Goal: Book appointment/travel/reservation

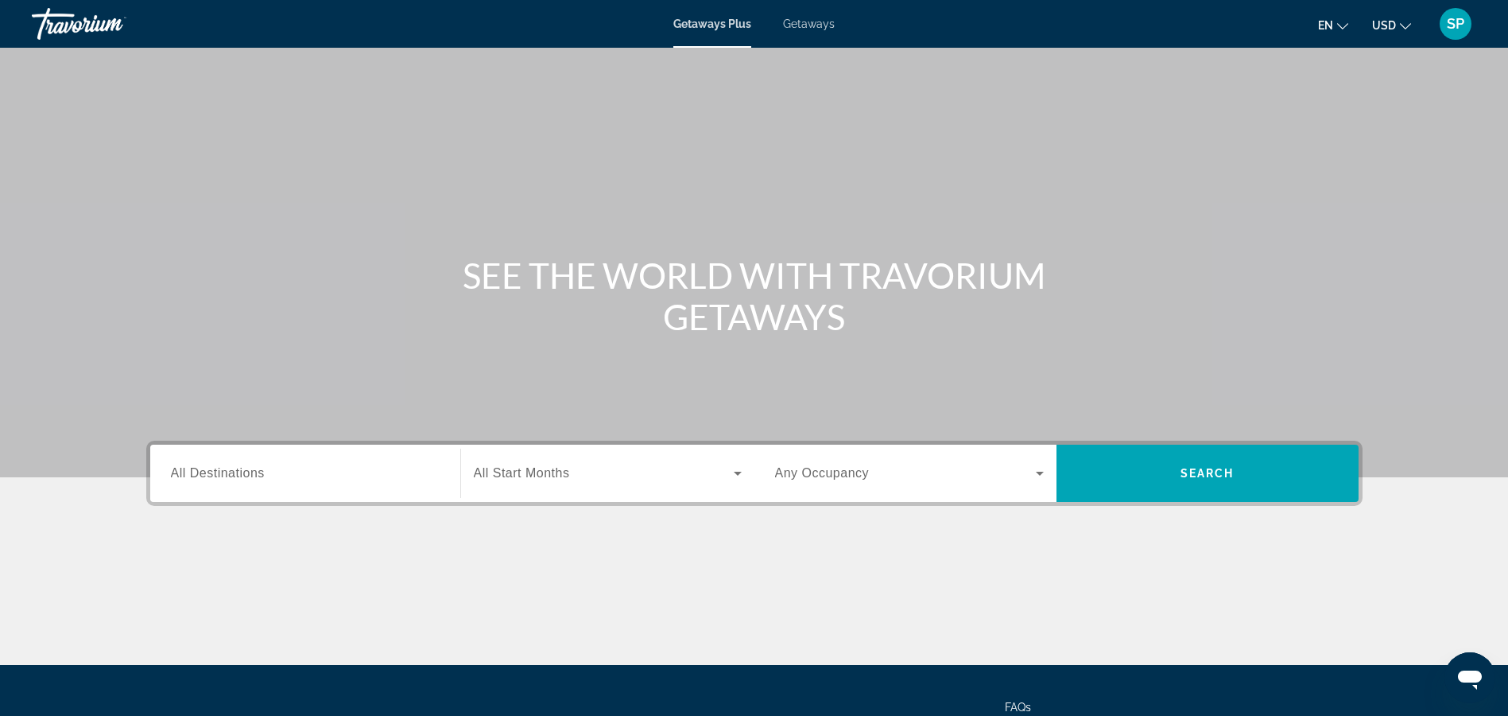
click at [816, 21] on span "Getaways" at bounding box center [809, 23] width 52 height 13
click at [266, 472] on input "Destination All Destinations" at bounding box center [305, 473] width 269 height 19
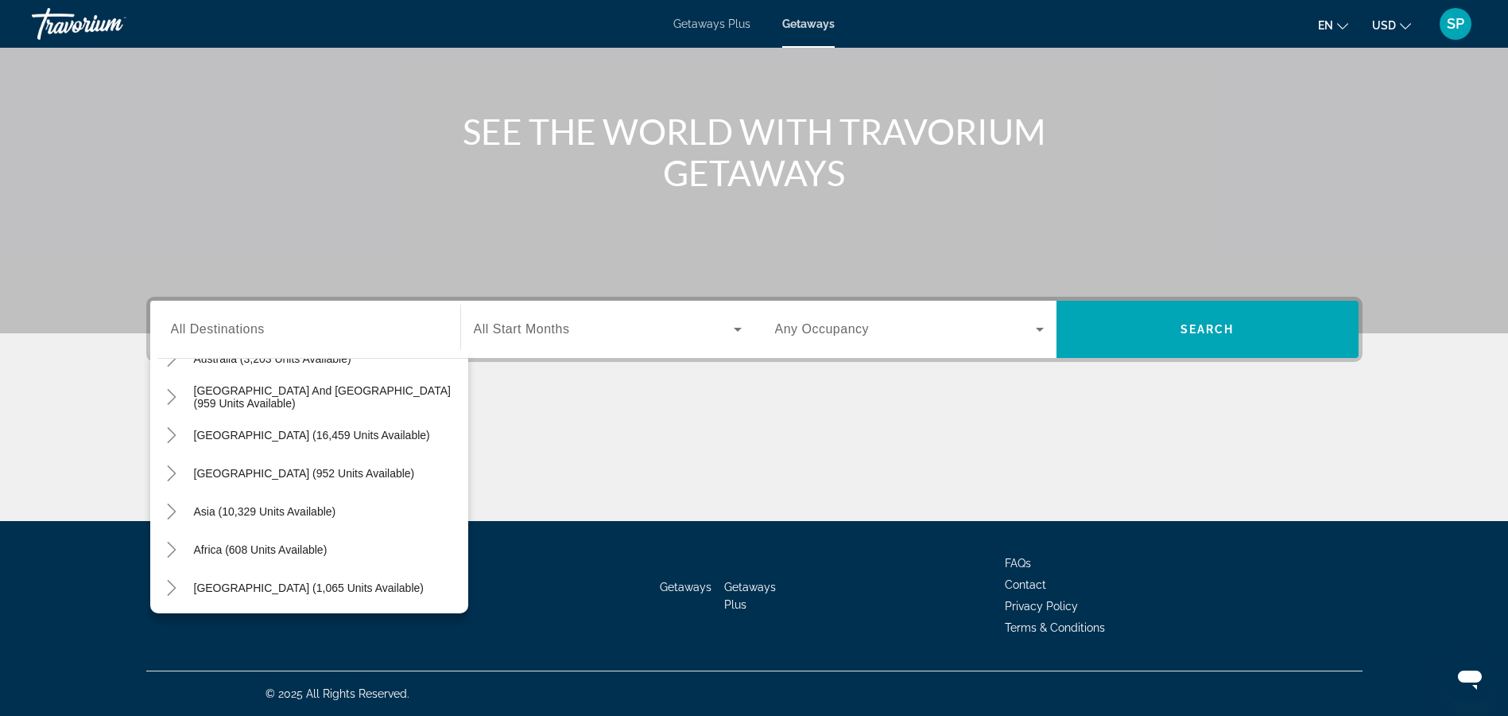
scroll to position [258, 0]
click at [323, 514] on span "Asia (10,329 units available)" at bounding box center [265, 509] width 142 height 13
type input "**********"
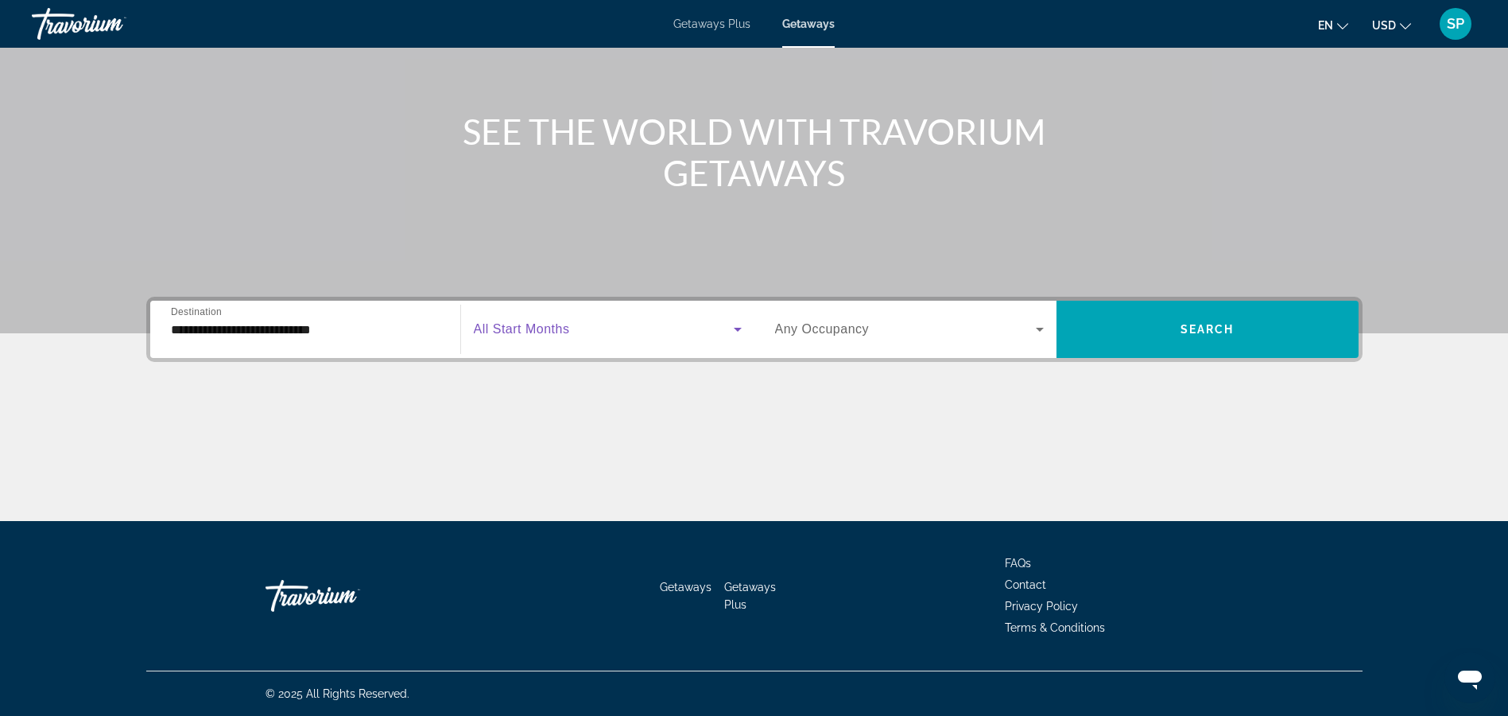
click at [735, 329] on icon "Search widget" at bounding box center [738, 330] width 8 height 4
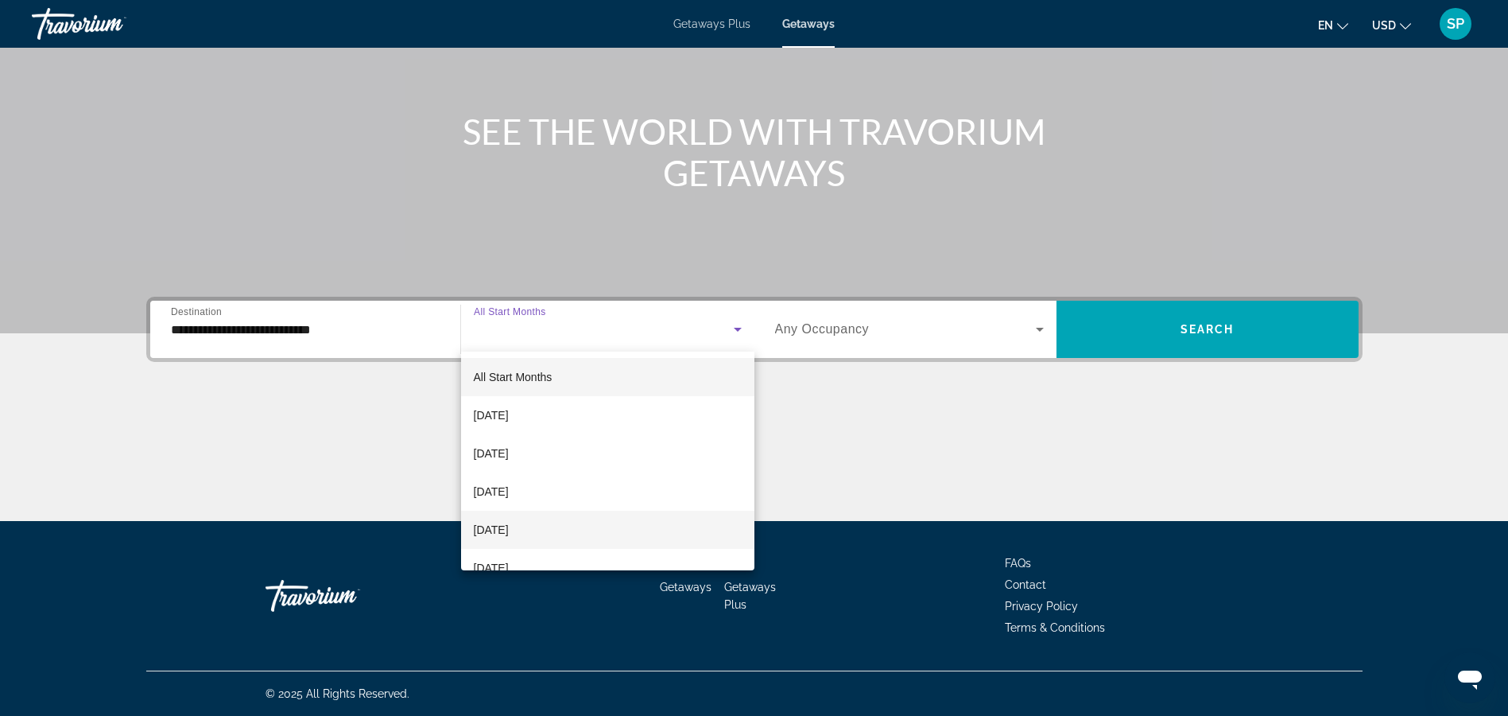
click at [509, 525] on span "[DATE]" at bounding box center [491, 529] width 35 height 19
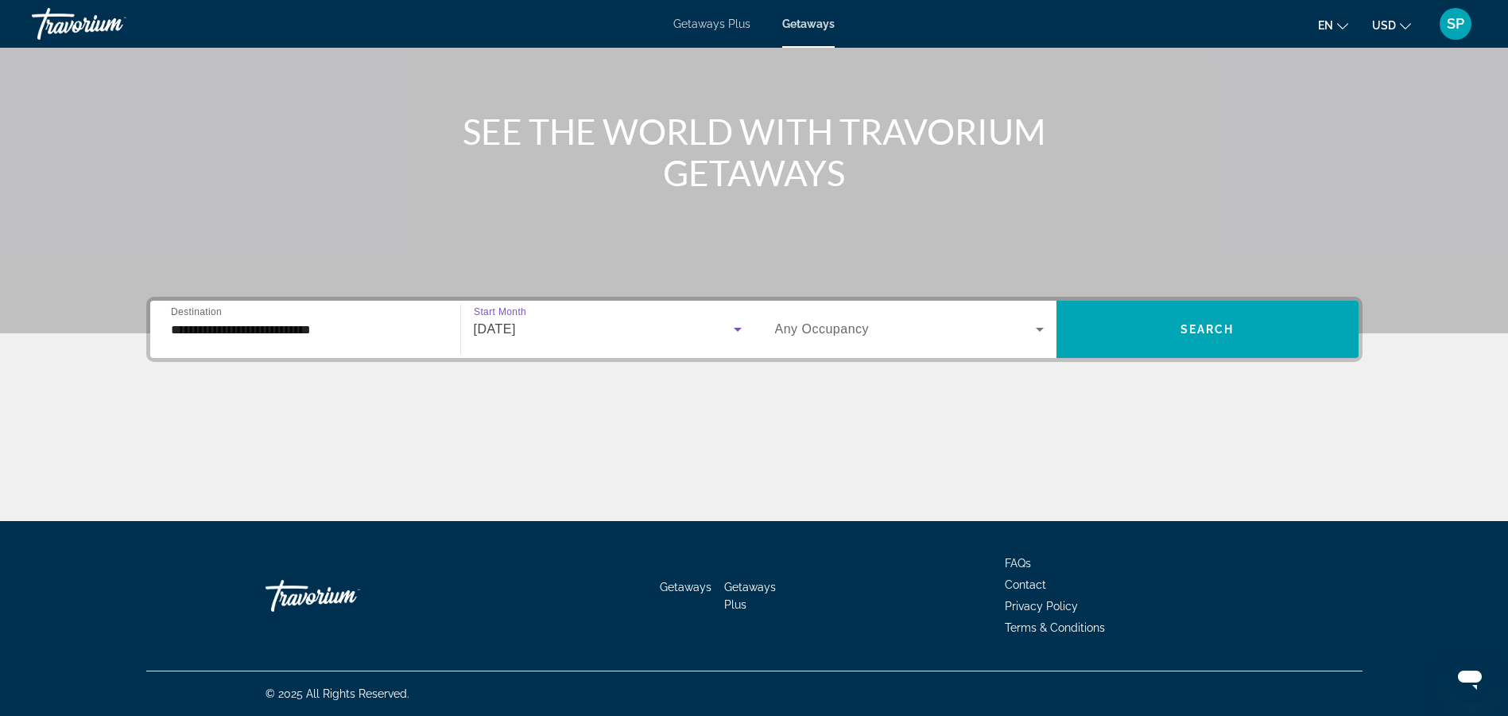
click at [1040, 327] on icon "Search widget" at bounding box center [1039, 329] width 19 height 19
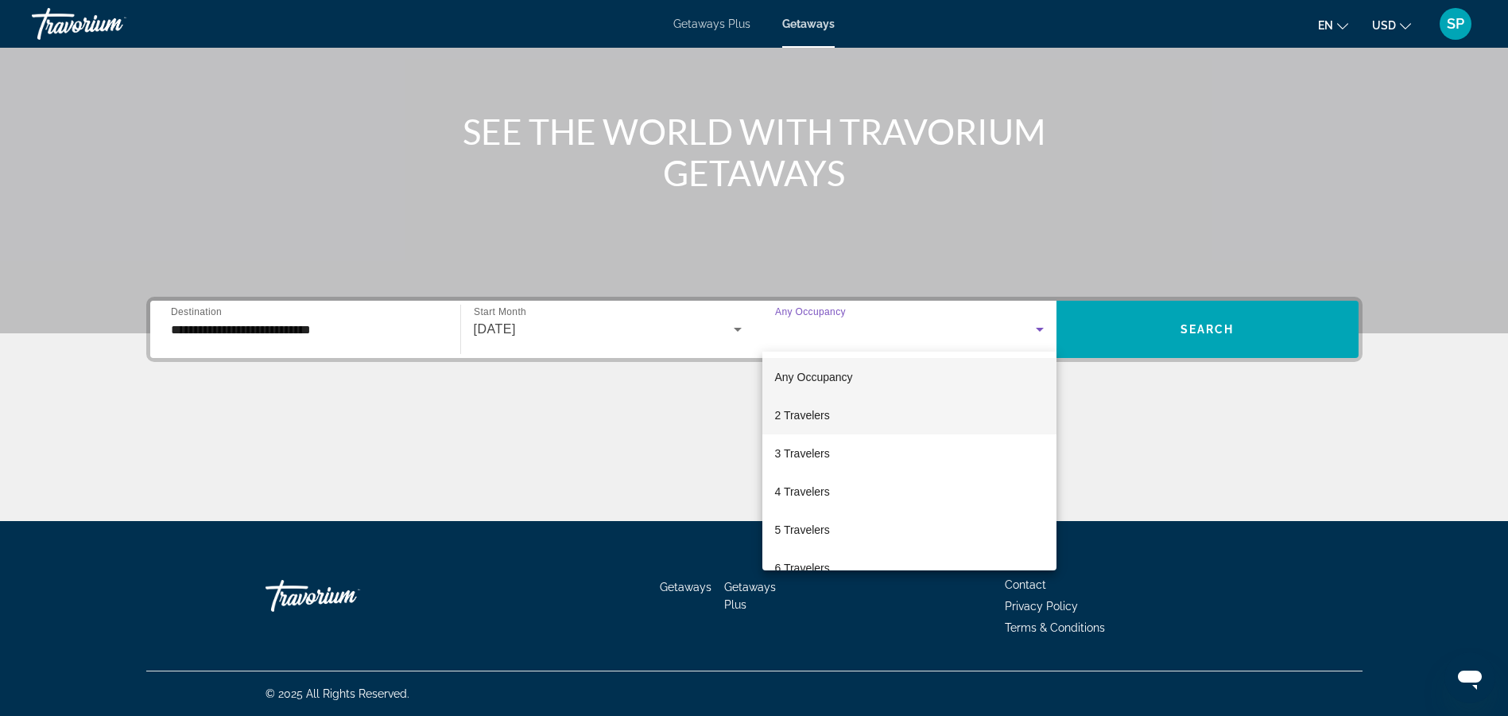
click at [944, 420] on mat-option "2 Travelers" at bounding box center [909, 415] width 294 height 38
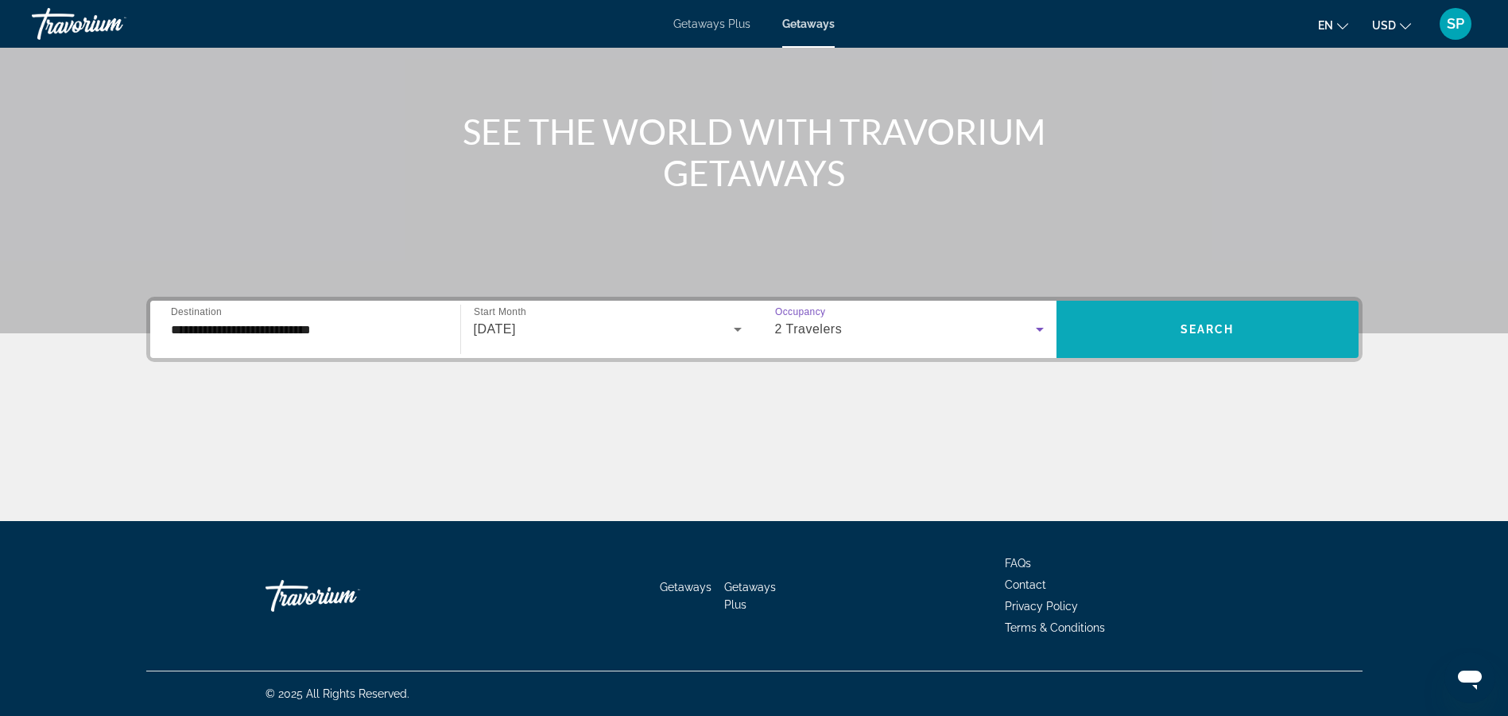
click at [1242, 323] on span "Search widget" at bounding box center [1208, 329] width 302 height 38
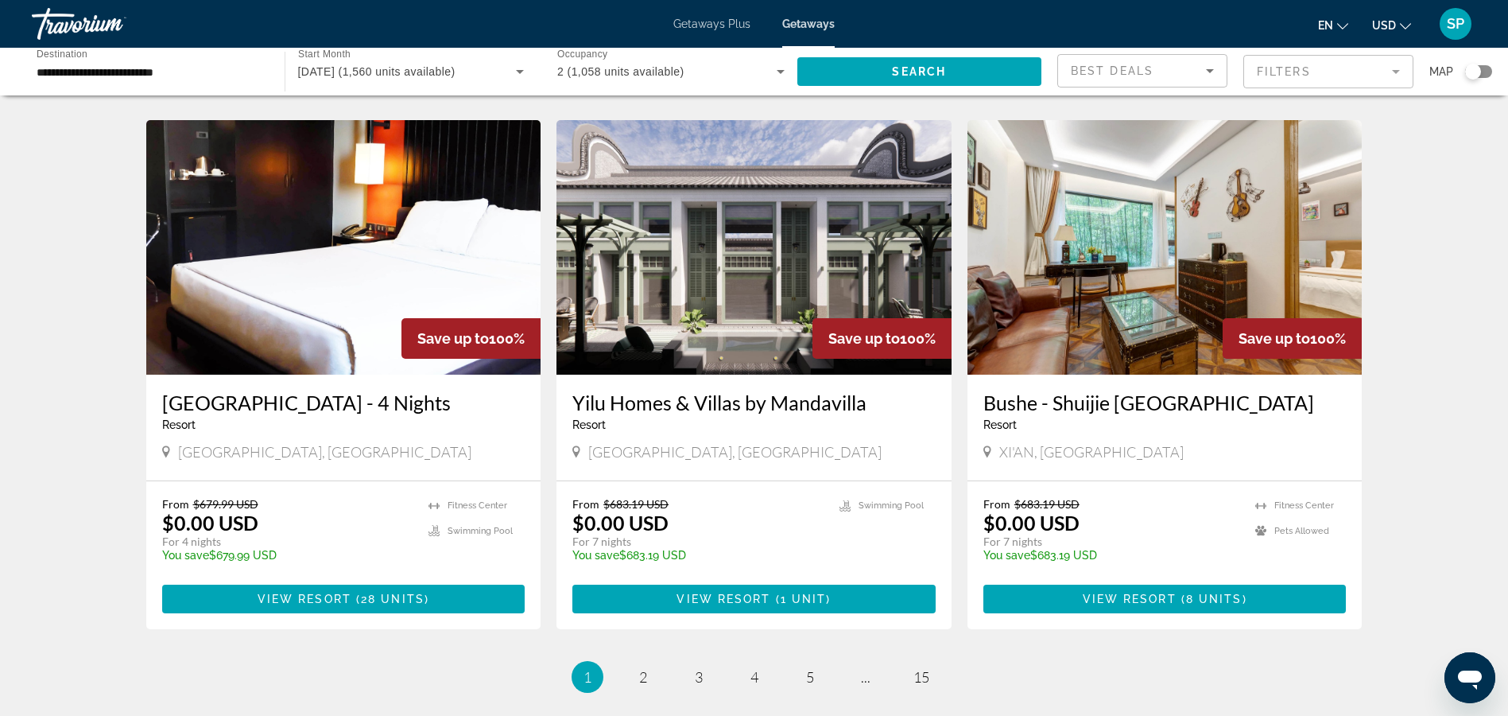
scroll to position [1590, 0]
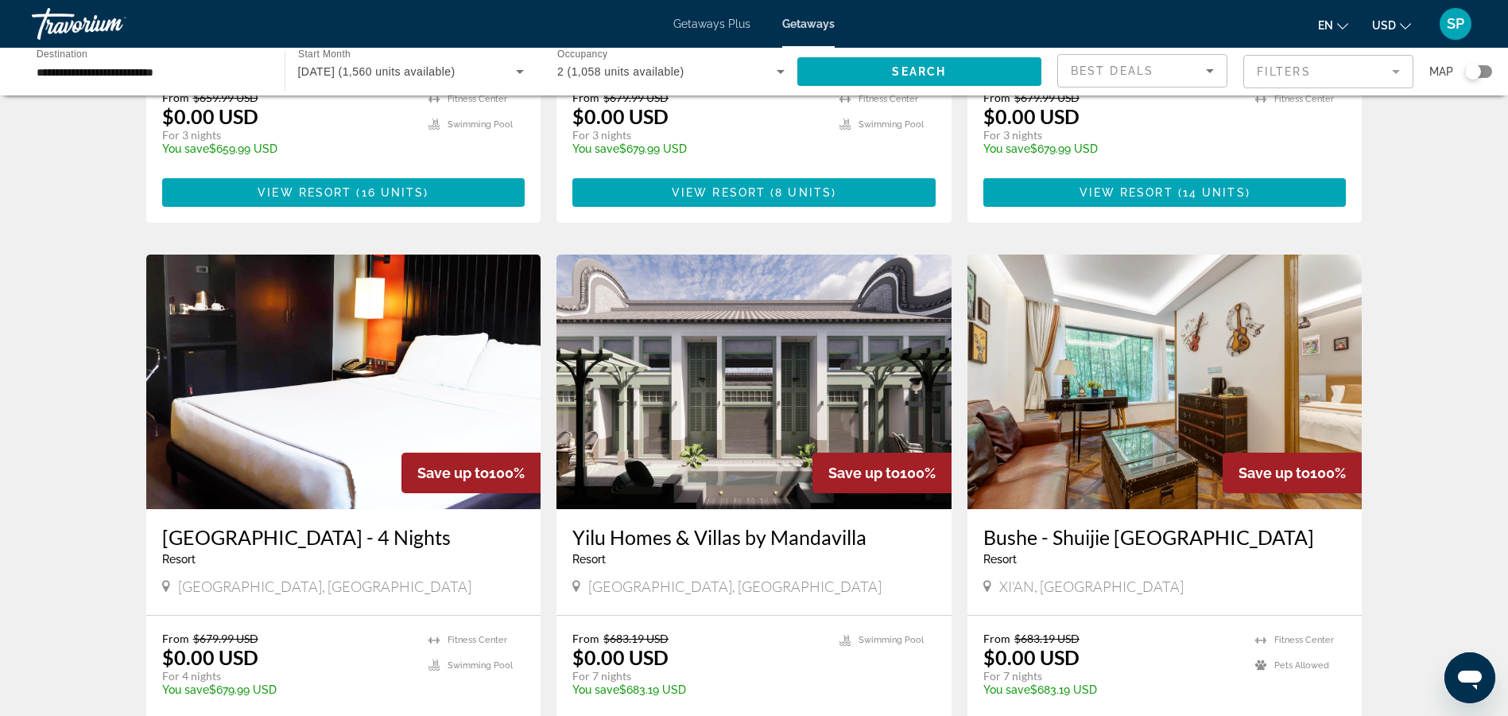
click at [325, 525] on h3 "[GEOGRAPHIC_DATA] - 4 Nights" at bounding box center [343, 537] width 363 height 24
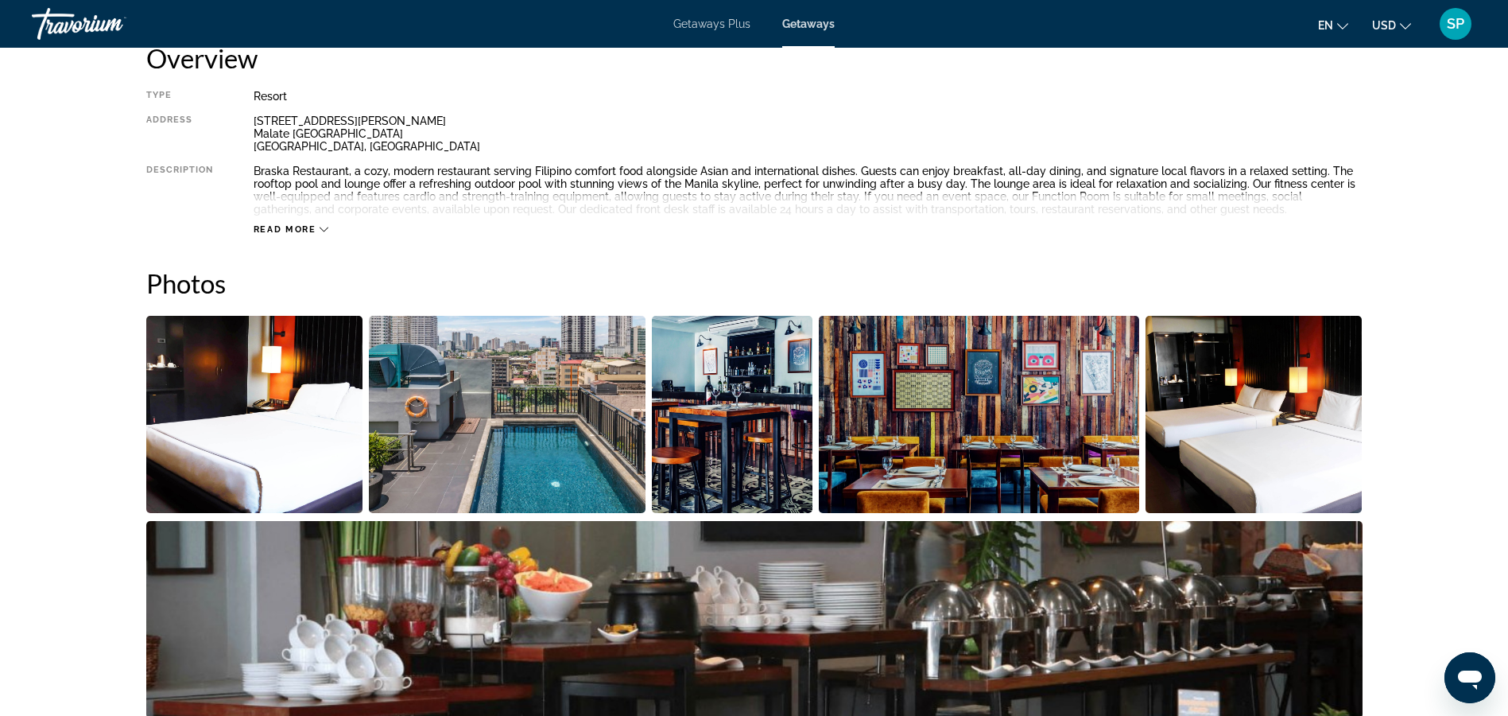
scroll to position [557, 0]
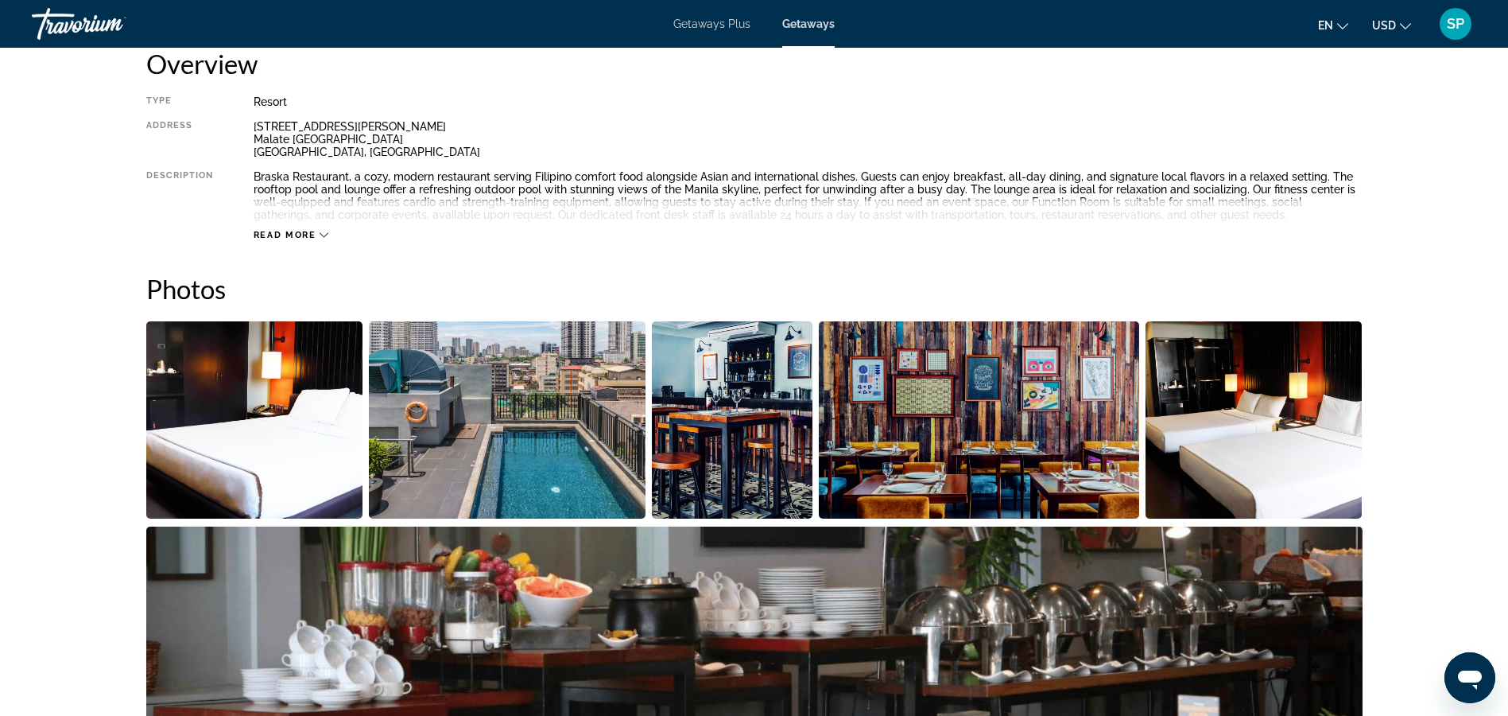
click at [536, 464] on img "Open full-screen image slider" at bounding box center [507, 419] width 277 height 197
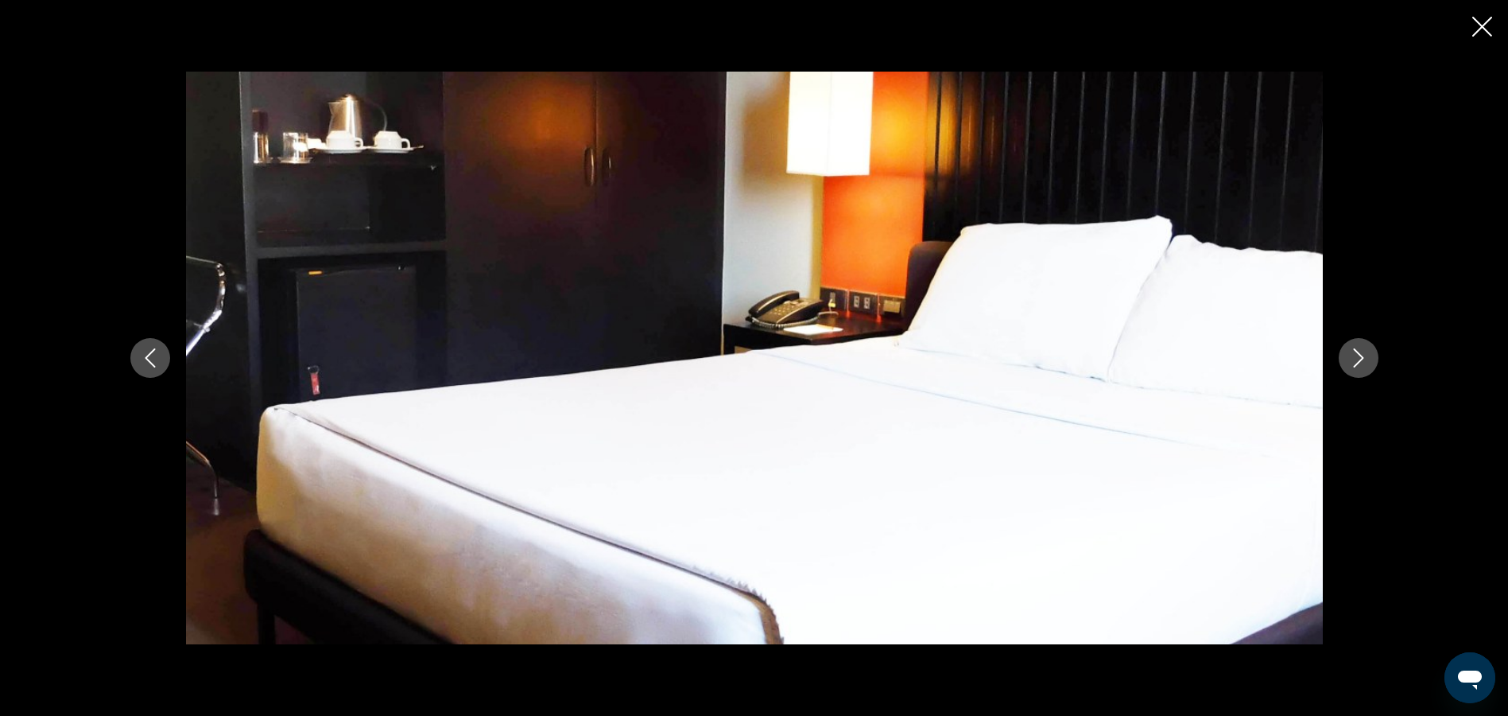
click at [1349, 362] on icon "Next image" at bounding box center [1358, 357] width 19 height 19
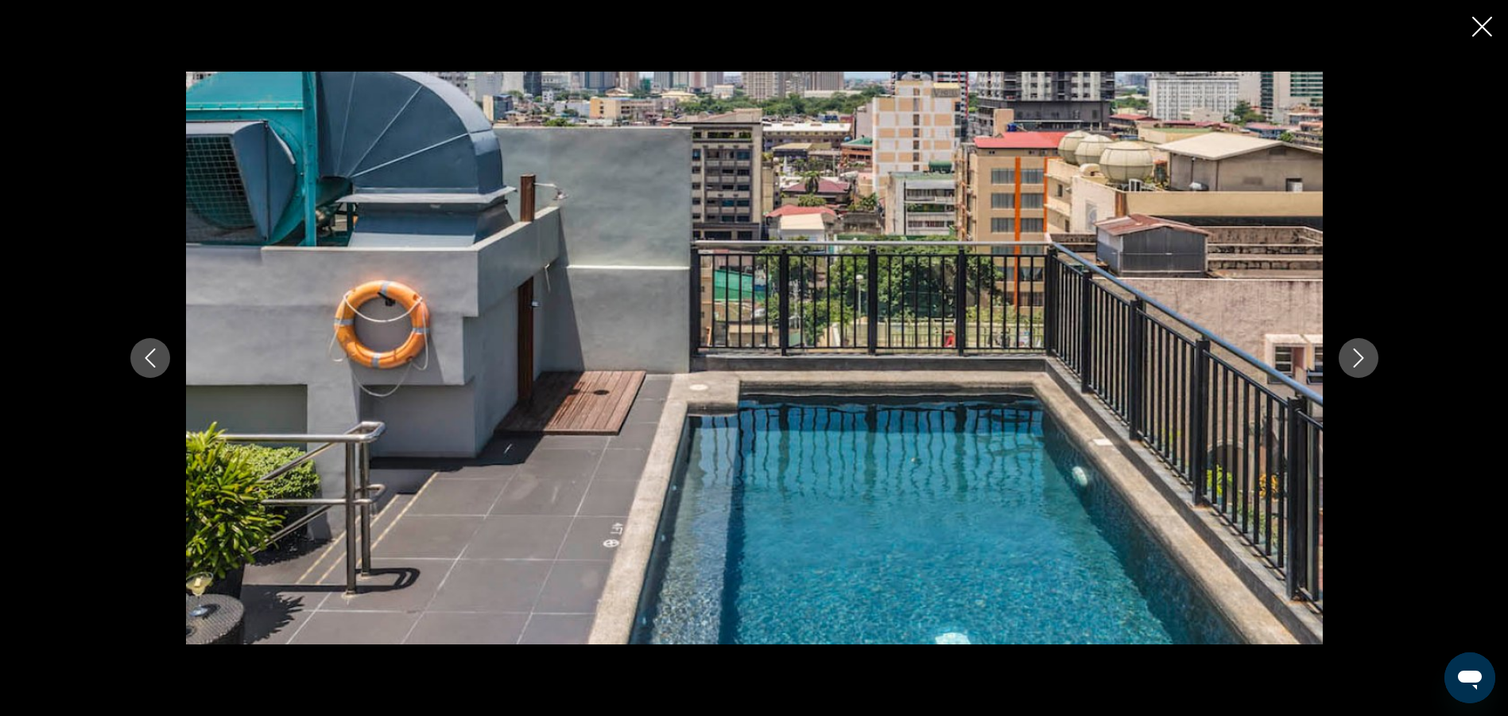
click at [1349, 362] on icon "Next image" at bounding box center [1358, 357] width 19 height 19
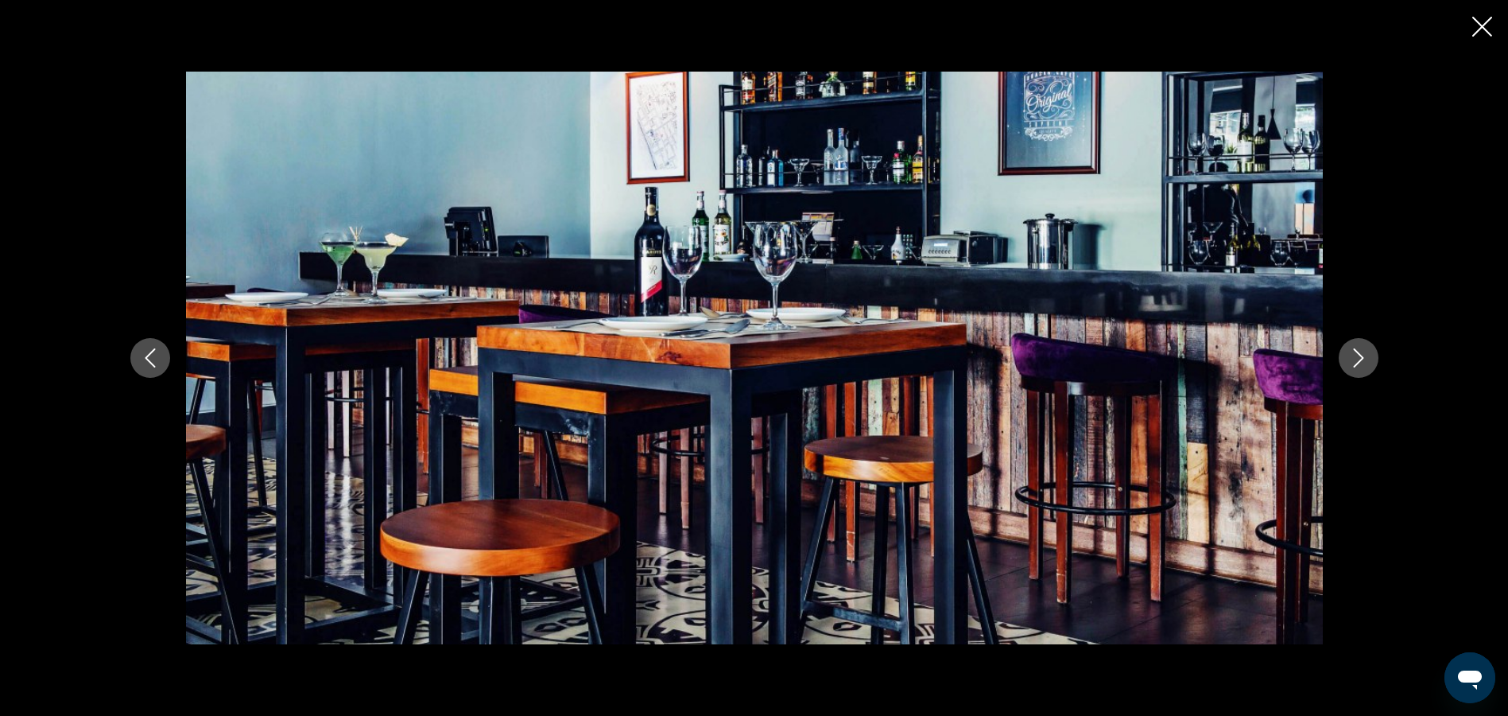
click at [1349, 362] on icon "Next image" at bounding box center [1358, 357] width 19 height 19
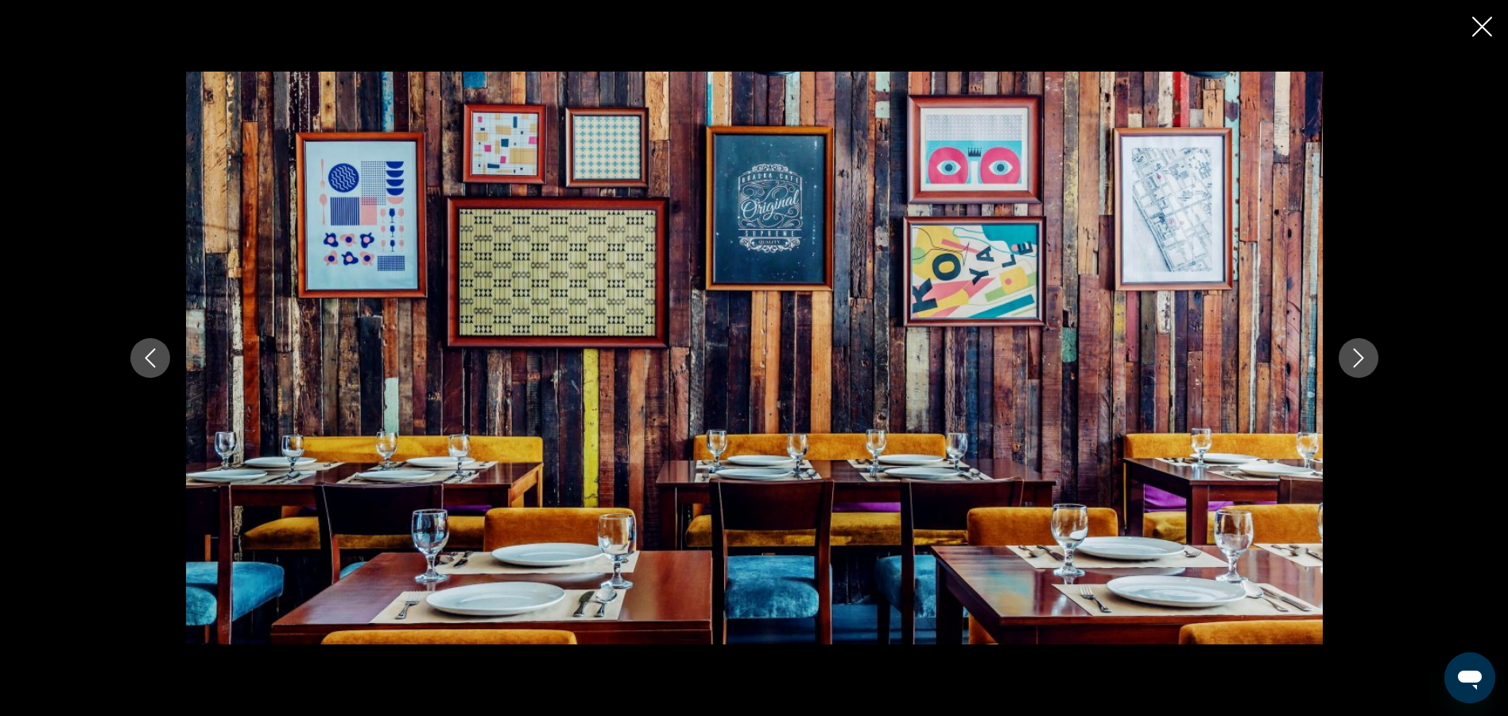
click at [1349, 362] on icon "Next image" at bounding box center [1358, 357] width 19 height 19
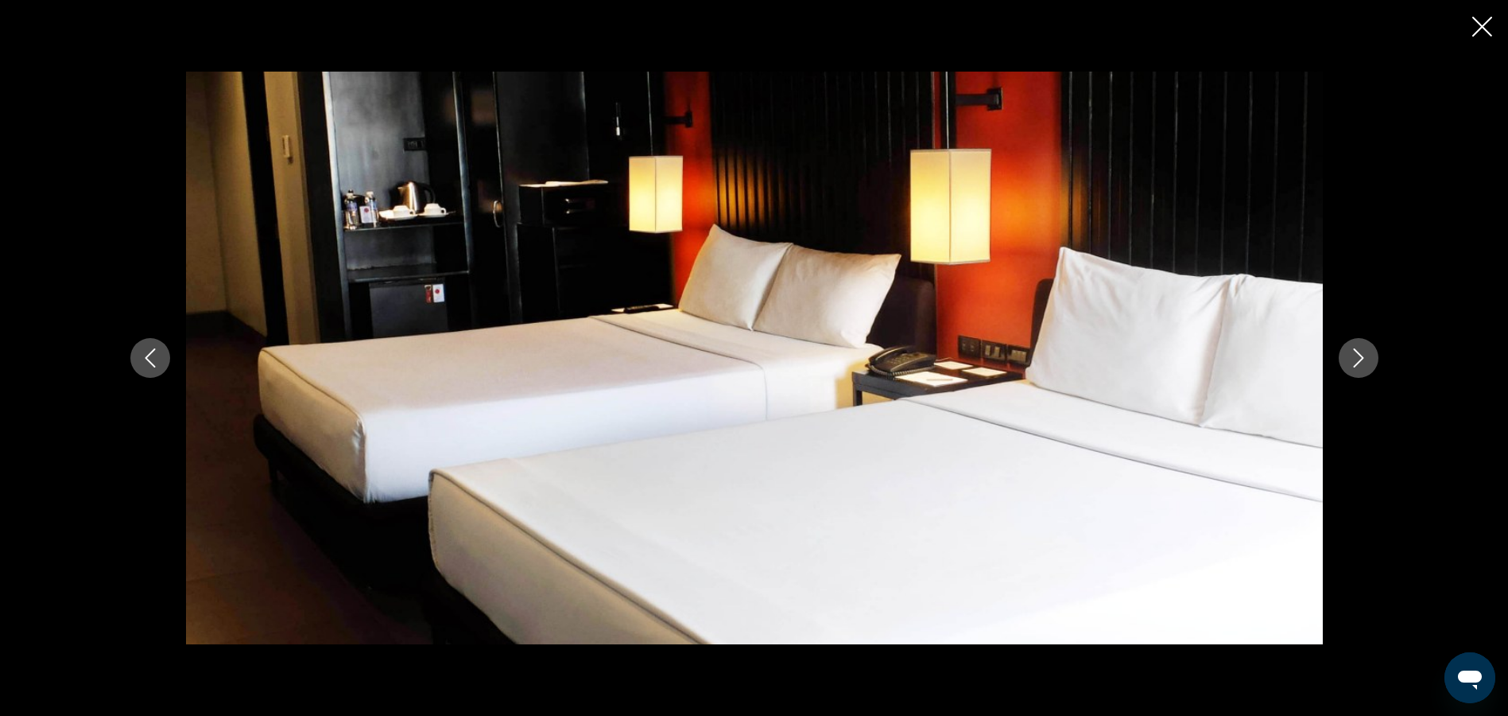
click at [1349, 362] on icon "Next image" at bounding box center [1358, 357] width 19 height 19
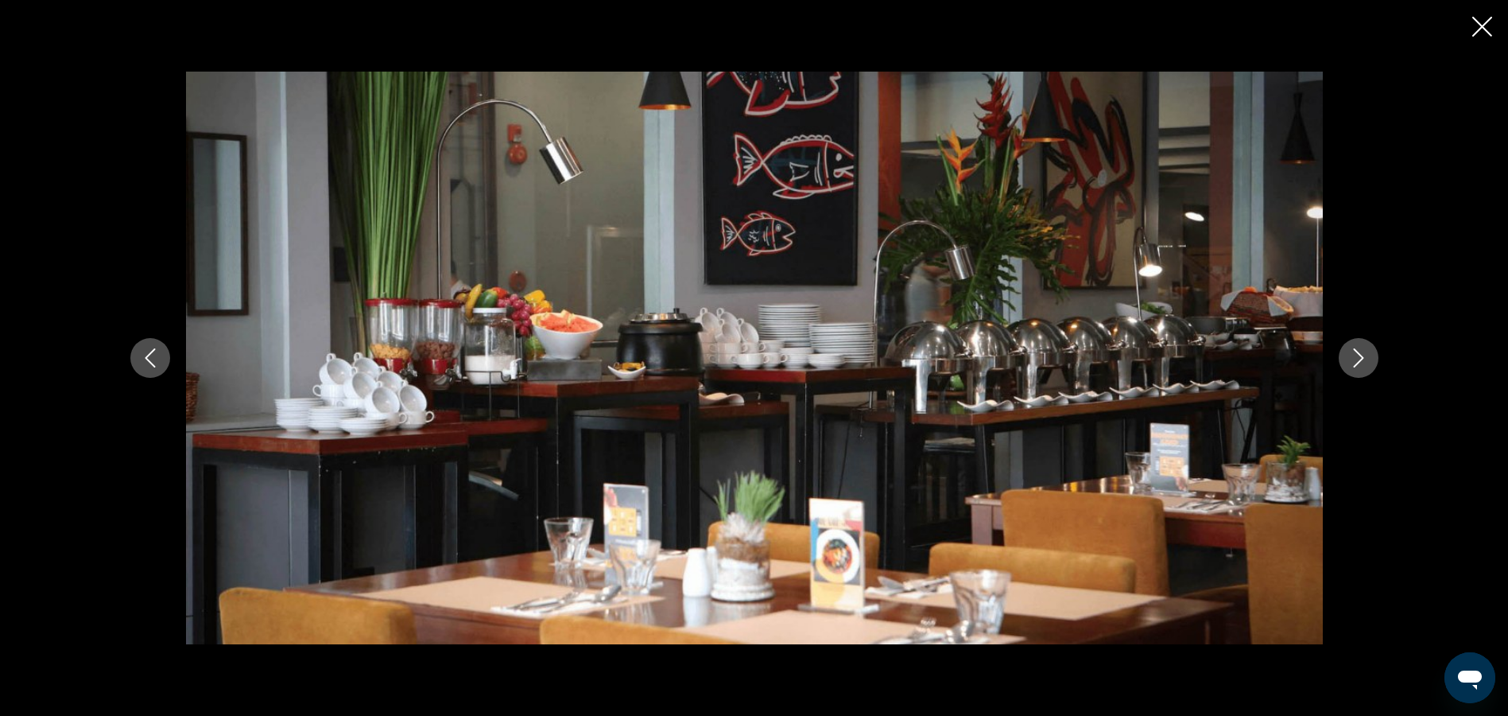
click at [1349, 362] on icon "Next image" at bounding box center [1358, 357] width 19 height 19
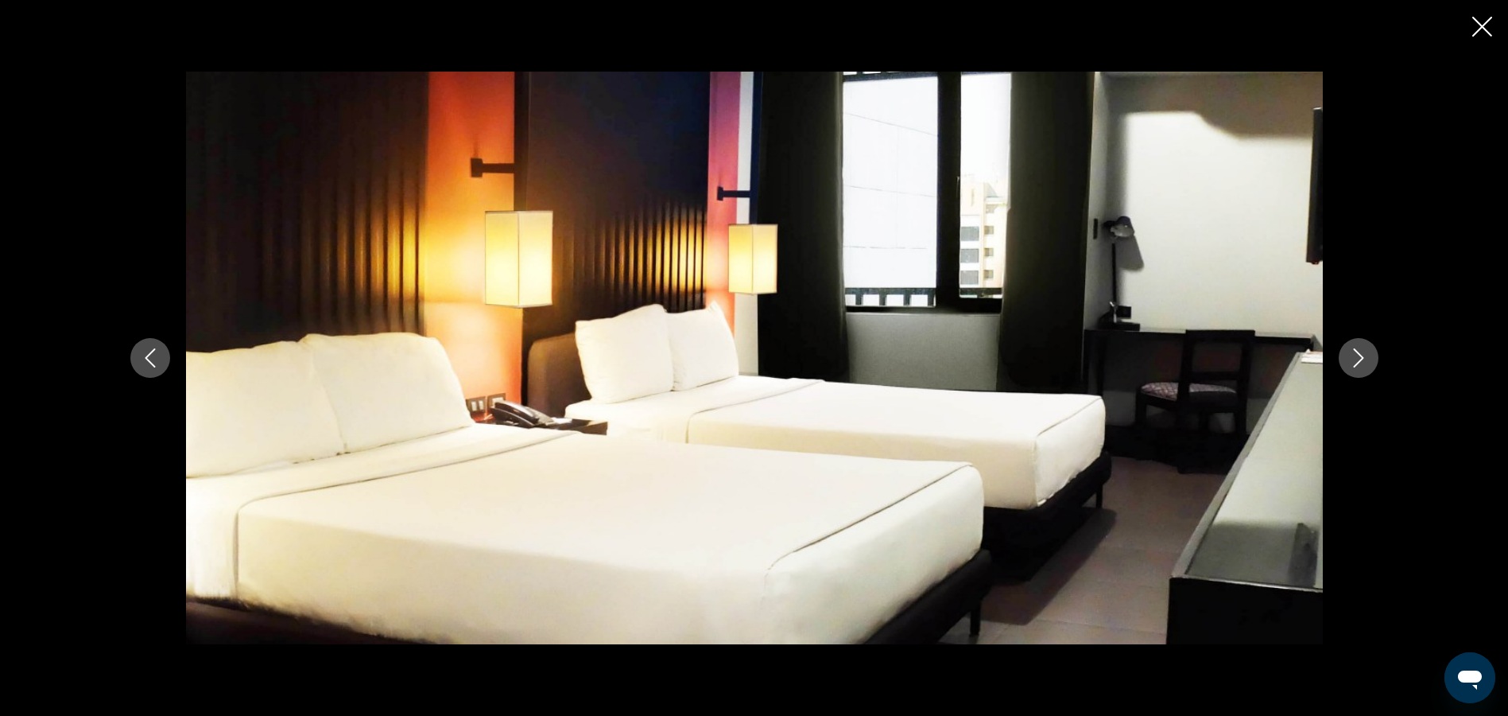
click at [1349, 362] on icon "Next image" at bounding box center [1358, 357] width 19 height 19
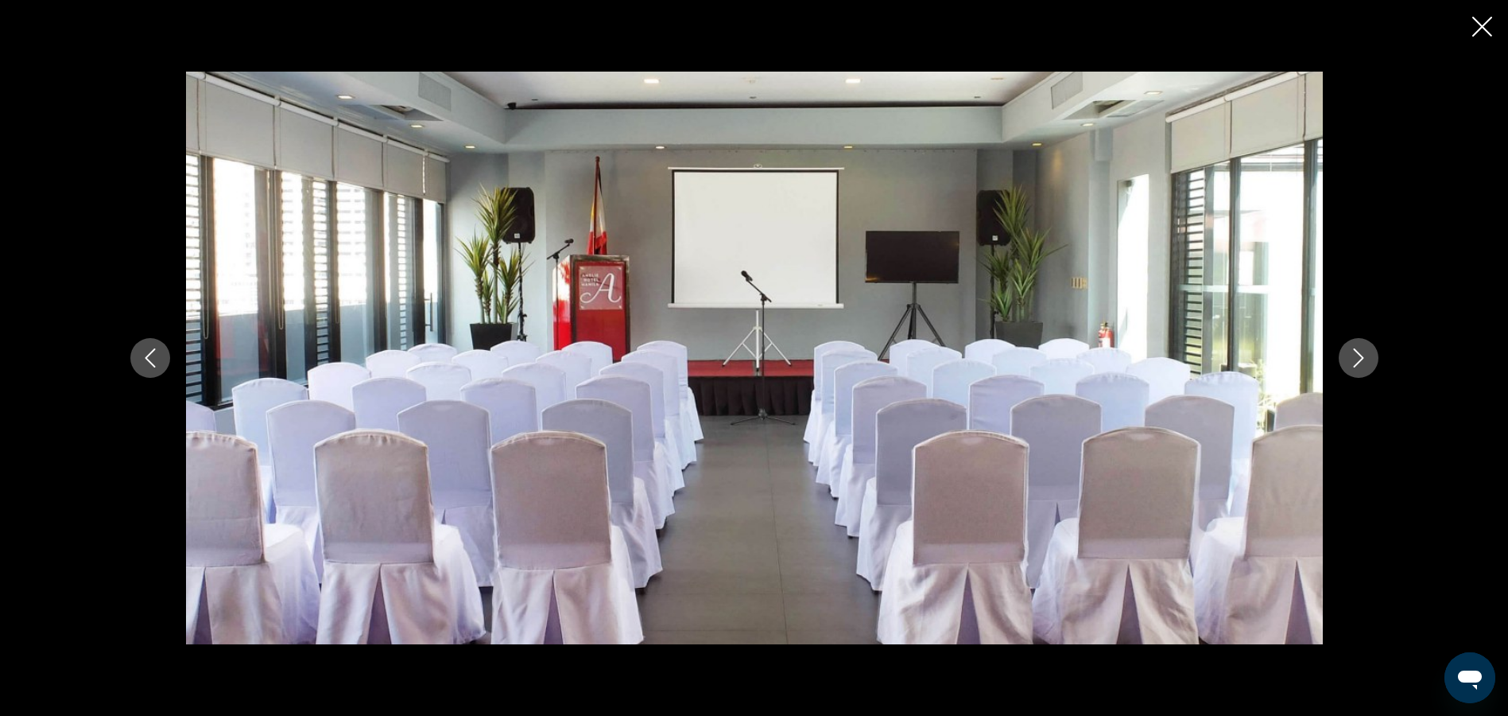
click at [1349, 362] on icon "Next image" at bounding box center [1358, 357] width 19 height 19
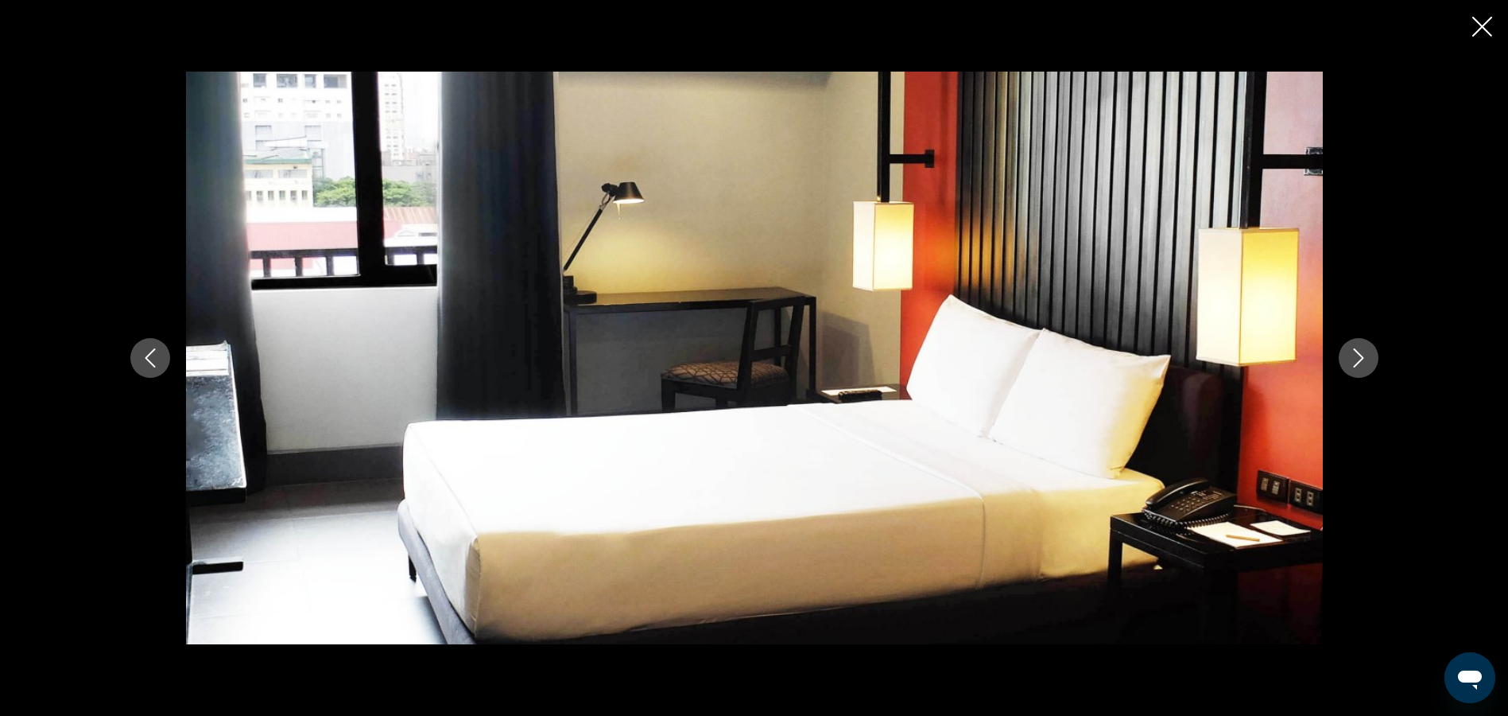
click at [1349, 362] on icon "Next image" at bounding box center [1358, 357] width 19 height 19
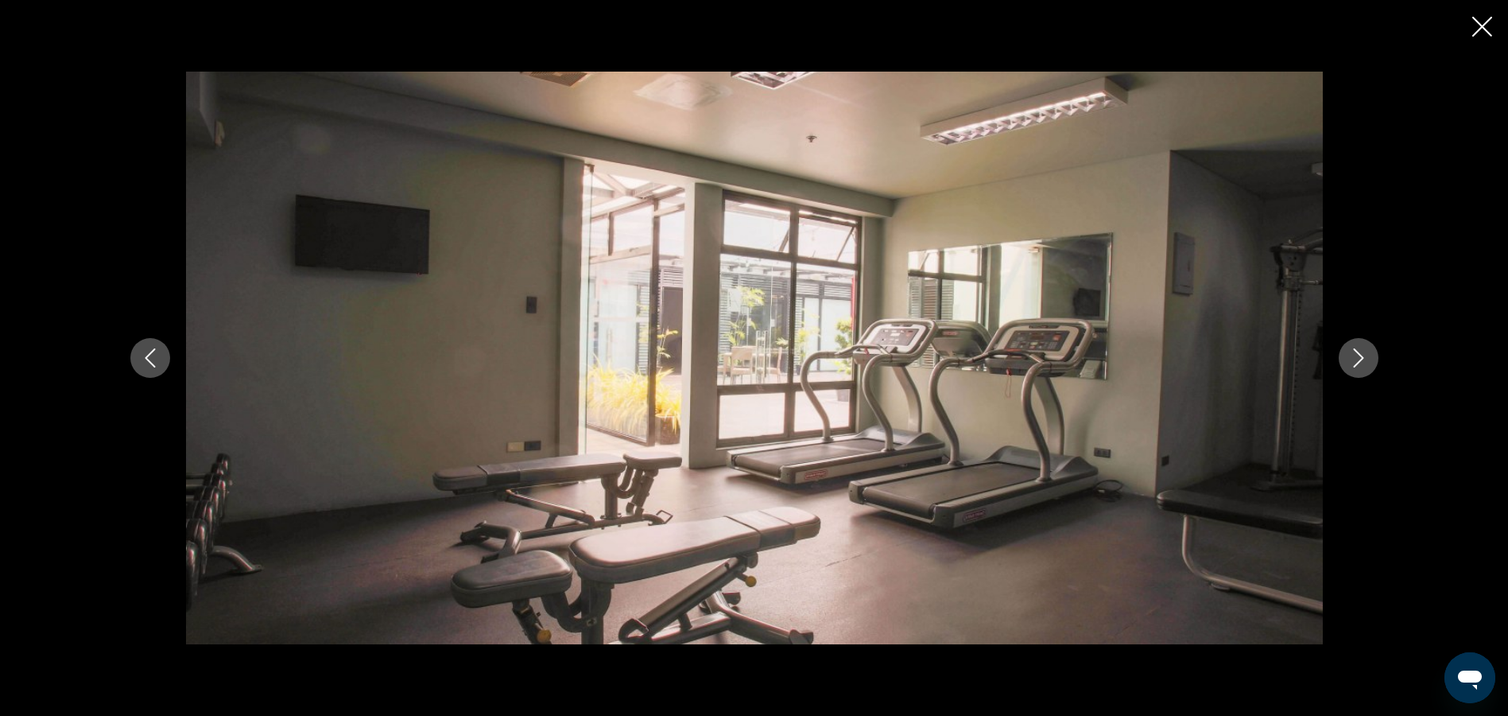
click at [1349, 362] on icon "Next image" at bounding box center [1358, 357] width 19 height 19
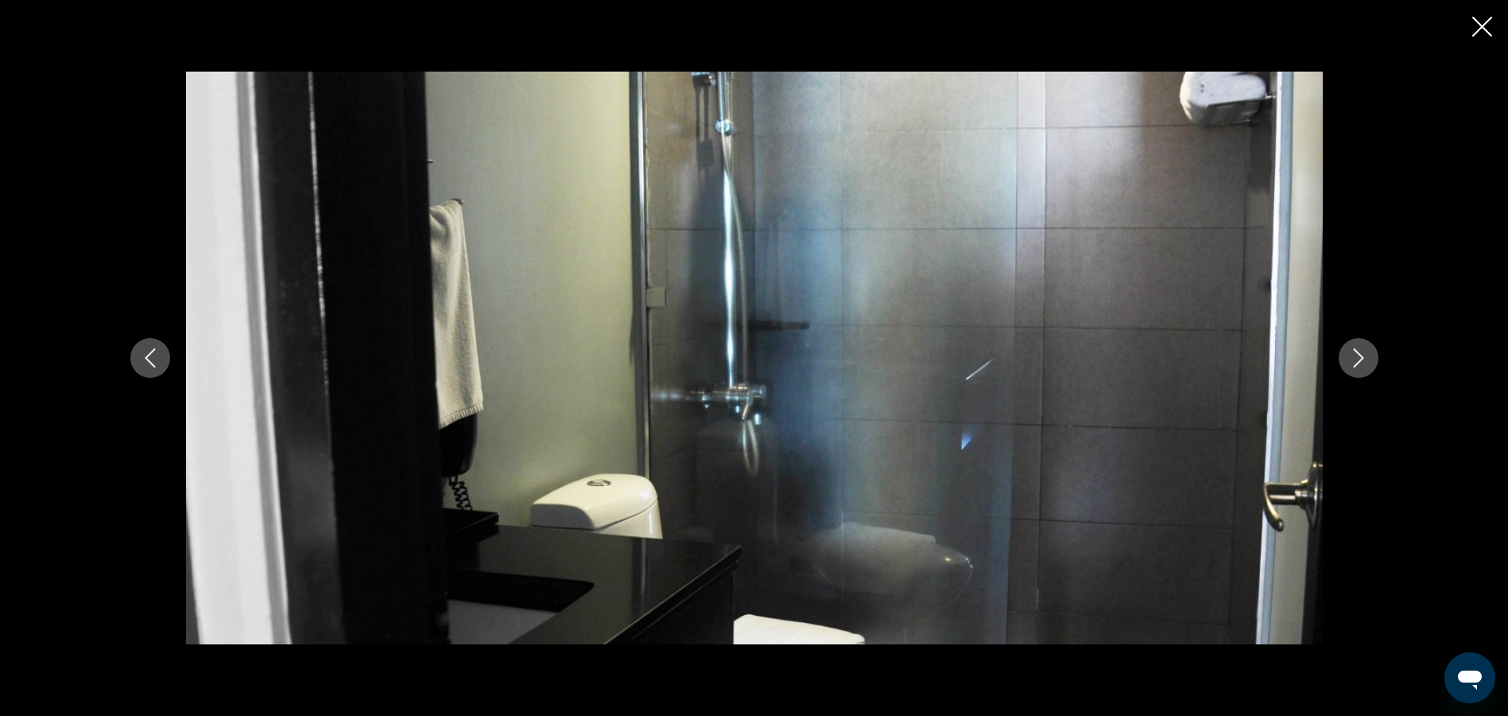
click at [1349, 362] on icon "Next image" at bounding box center [1358, 357] width 19 height 19
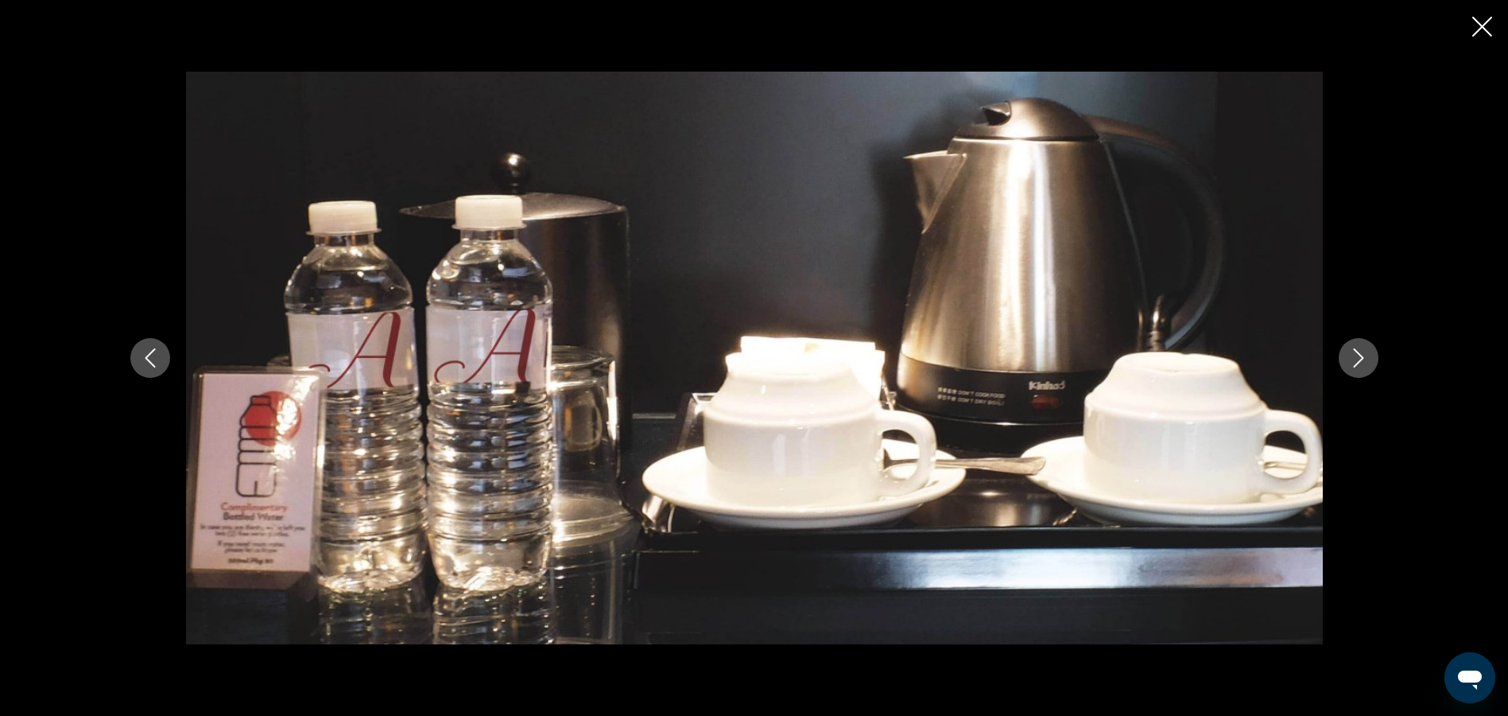
click at [1349, 362] on icon "Next image" at bounding box center [1358, 357] width 19 height 19
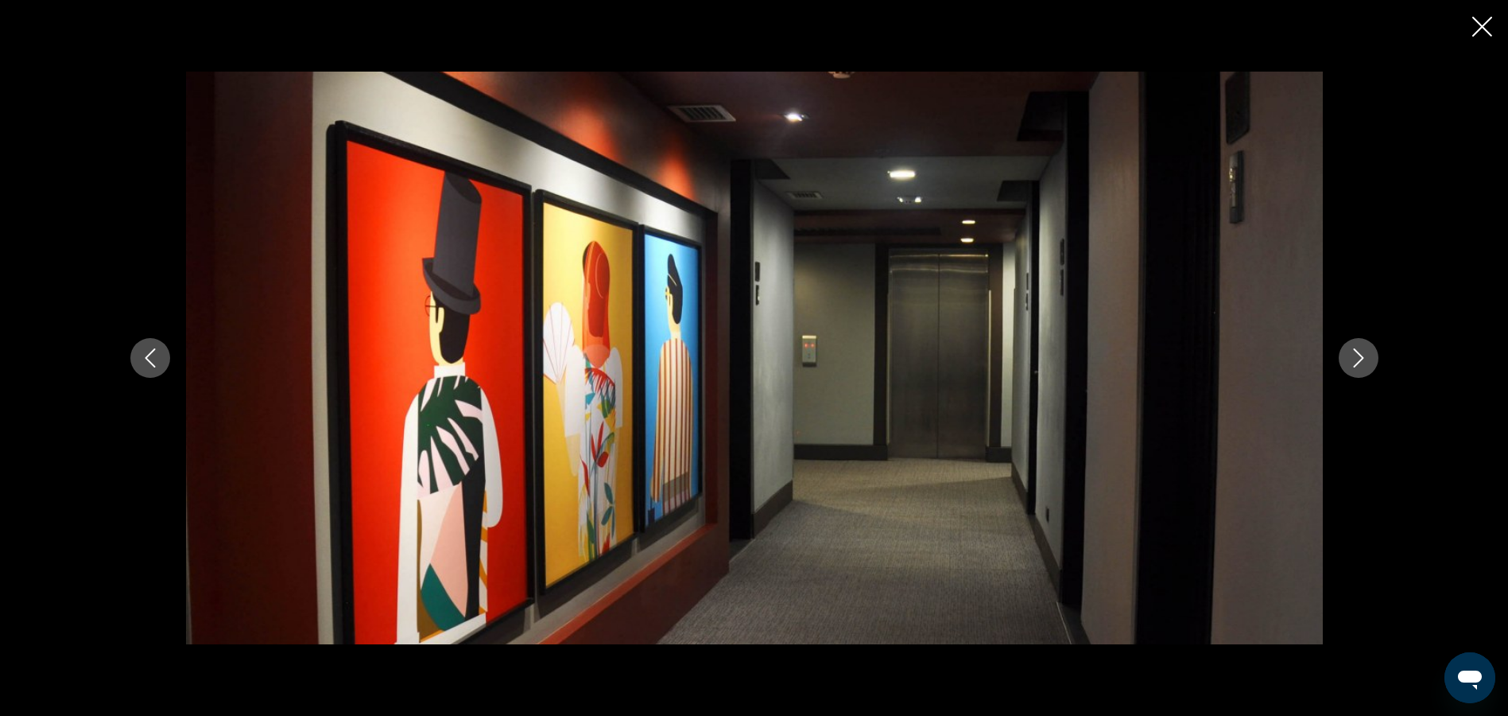
click at [1349, 362] on icon "Next image" at bounding box center [1358, 357] width 19 height 19
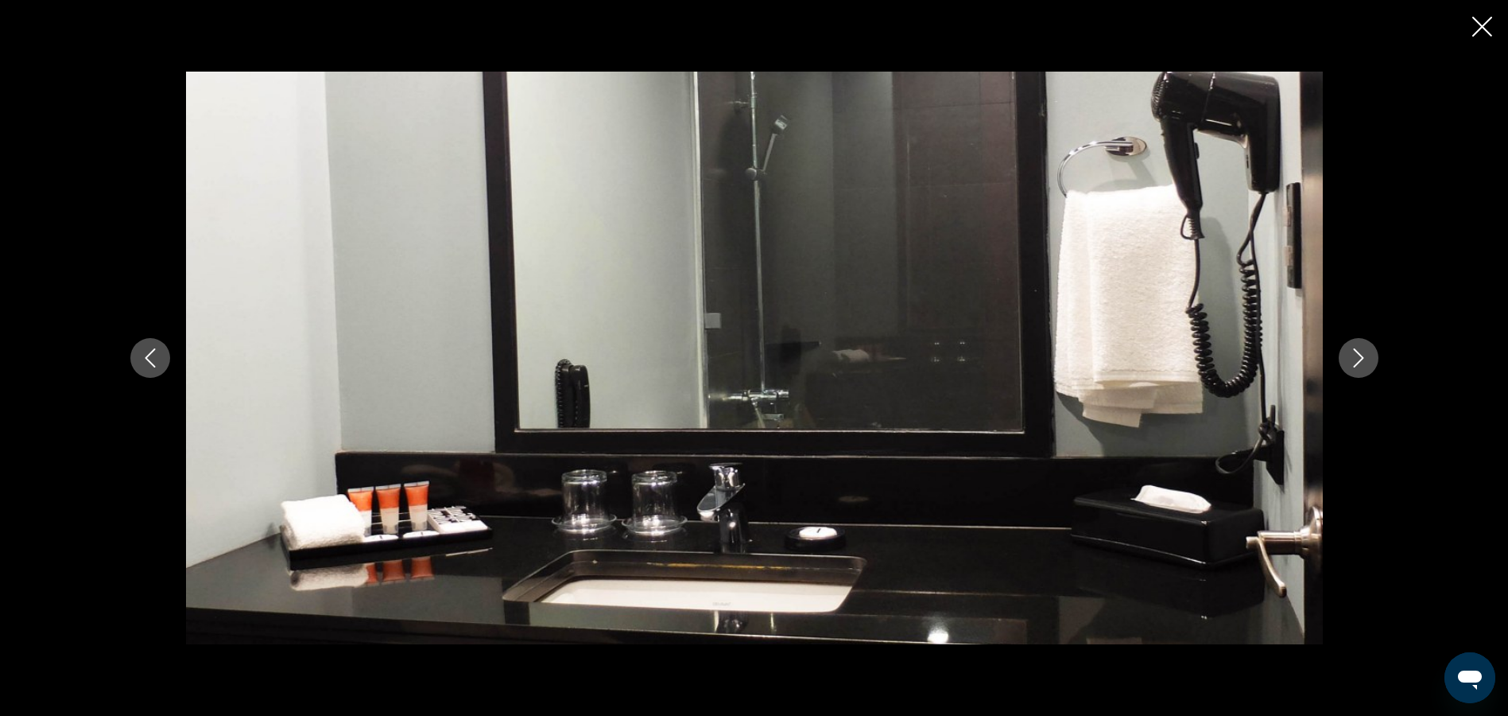
click at [1349, 362] on icon "Next image" at bounding box center [1358, 357] width 19 height 19
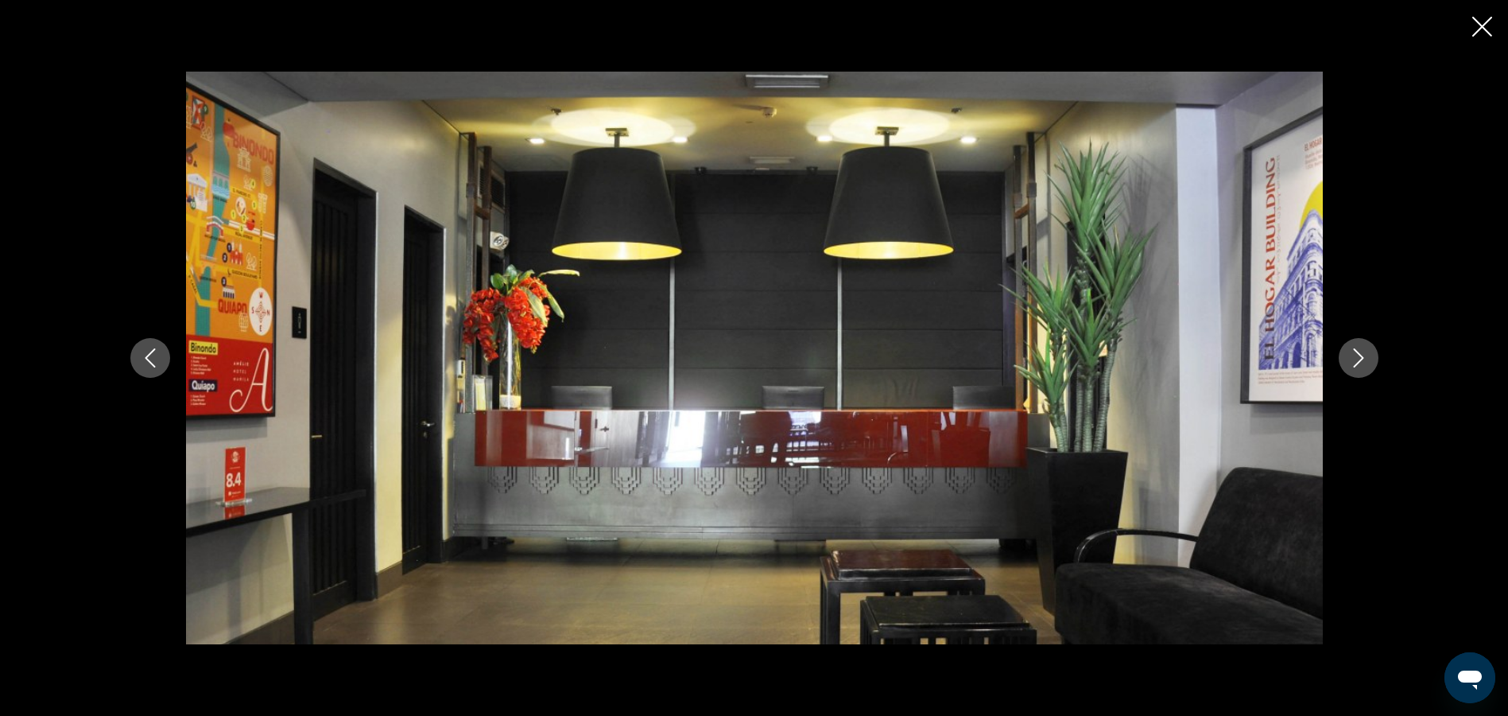
click at [1349, 362] on icon "Next image" at bounding box center [1358, 357] width 19 height 19
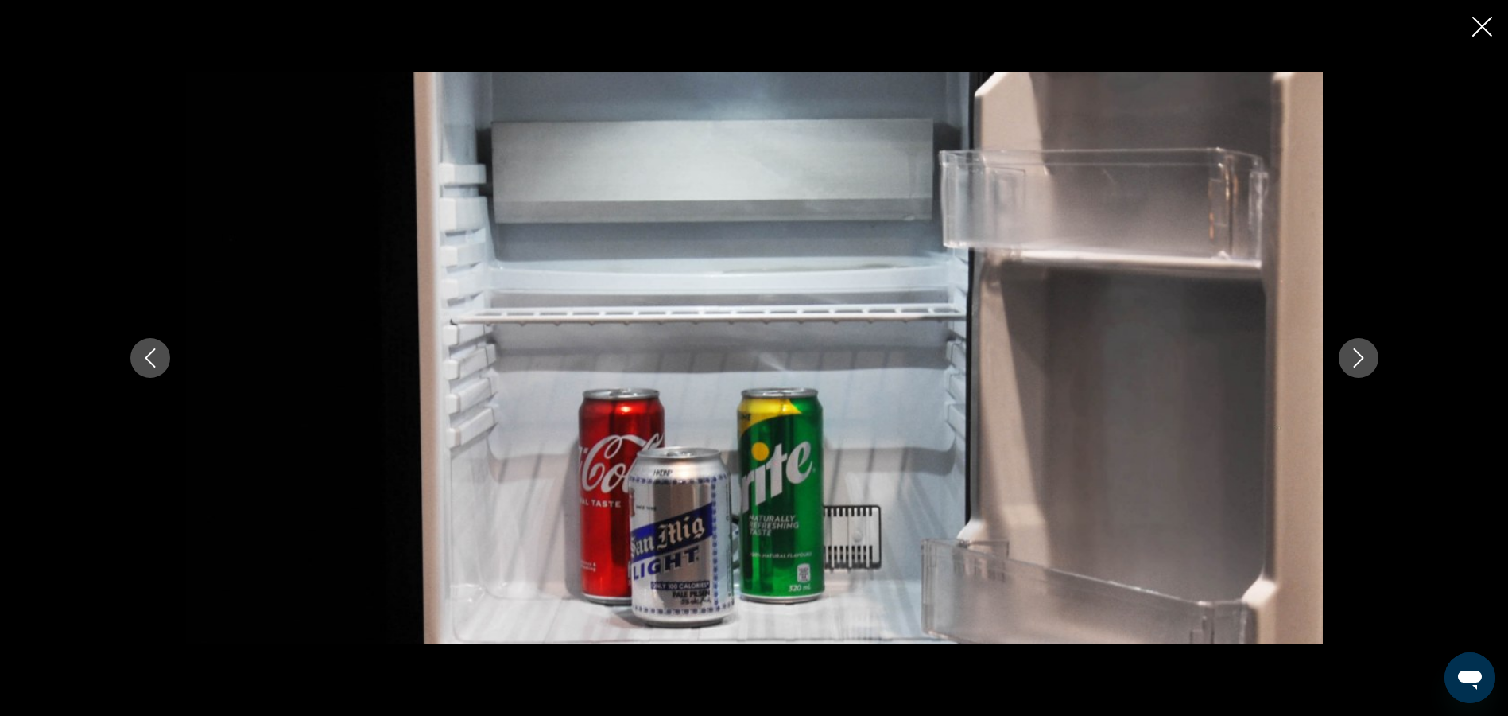
click at [1349, 362] on icon "Next image" at bounding box center [1358, 357] width 19 height 19
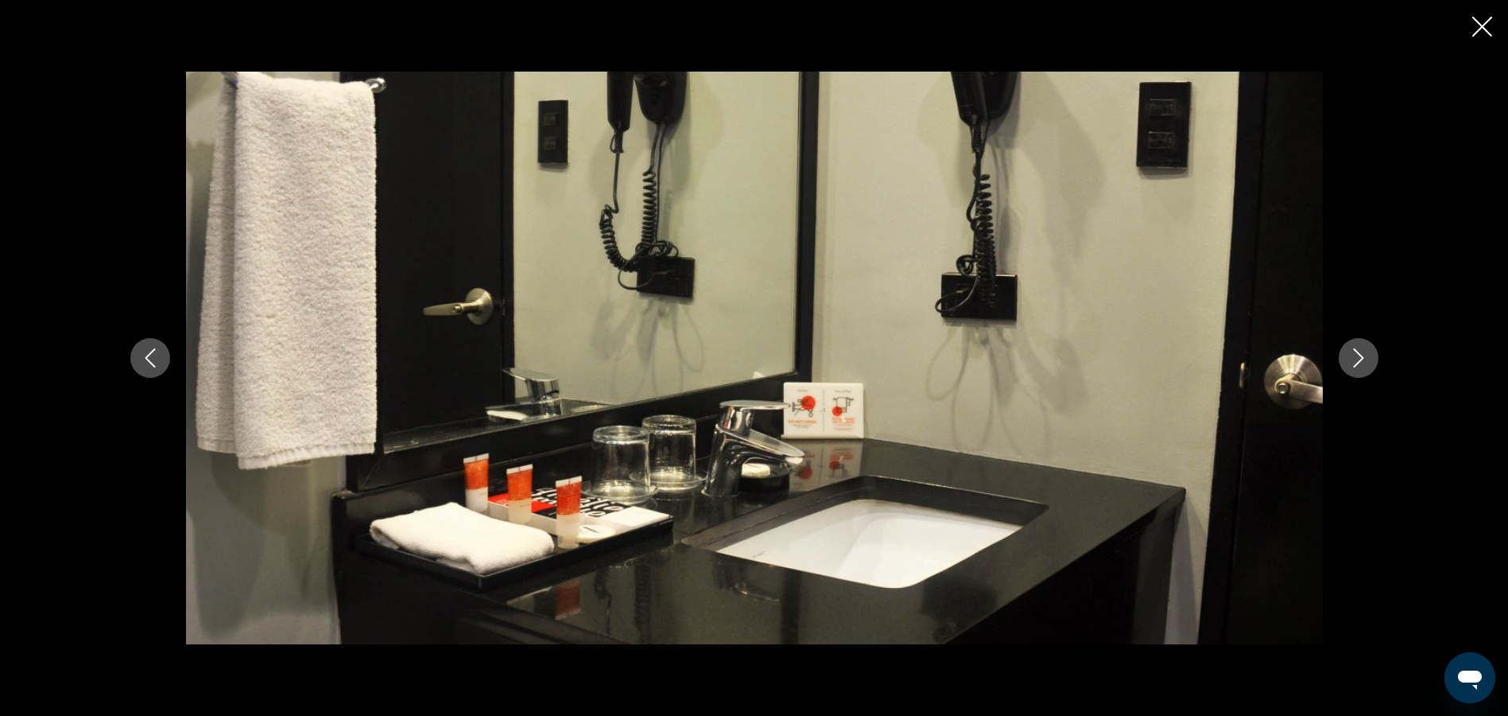
click at [1349, 362] on icon "Next image" at bounding box center [1358, 357] width 19 height 19
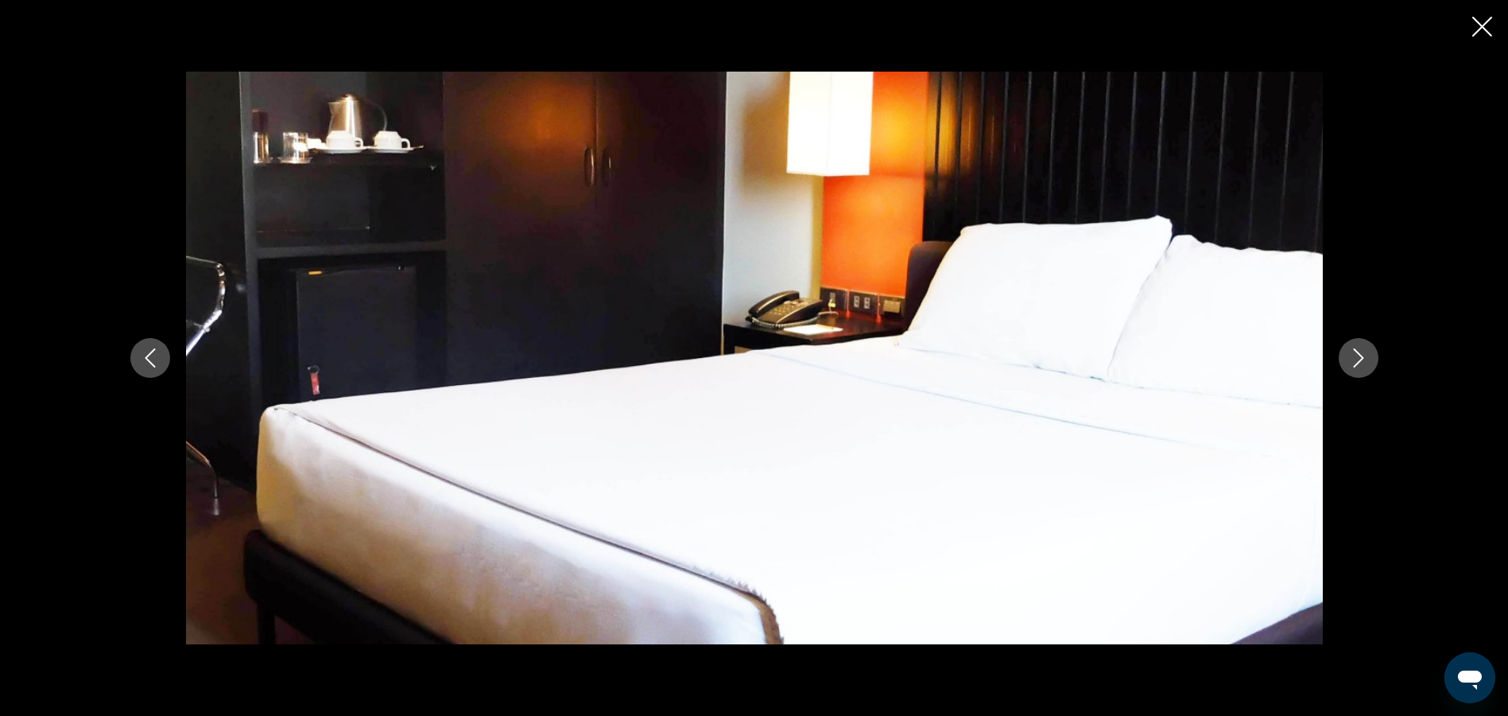
click at [1472, 21] on div "prev next" at bounding box center [754, 358] width 1508 height 716
click at [1476, 21] on icon "Close slideshow" at bounding box center [1482, 27] width 20 height 20
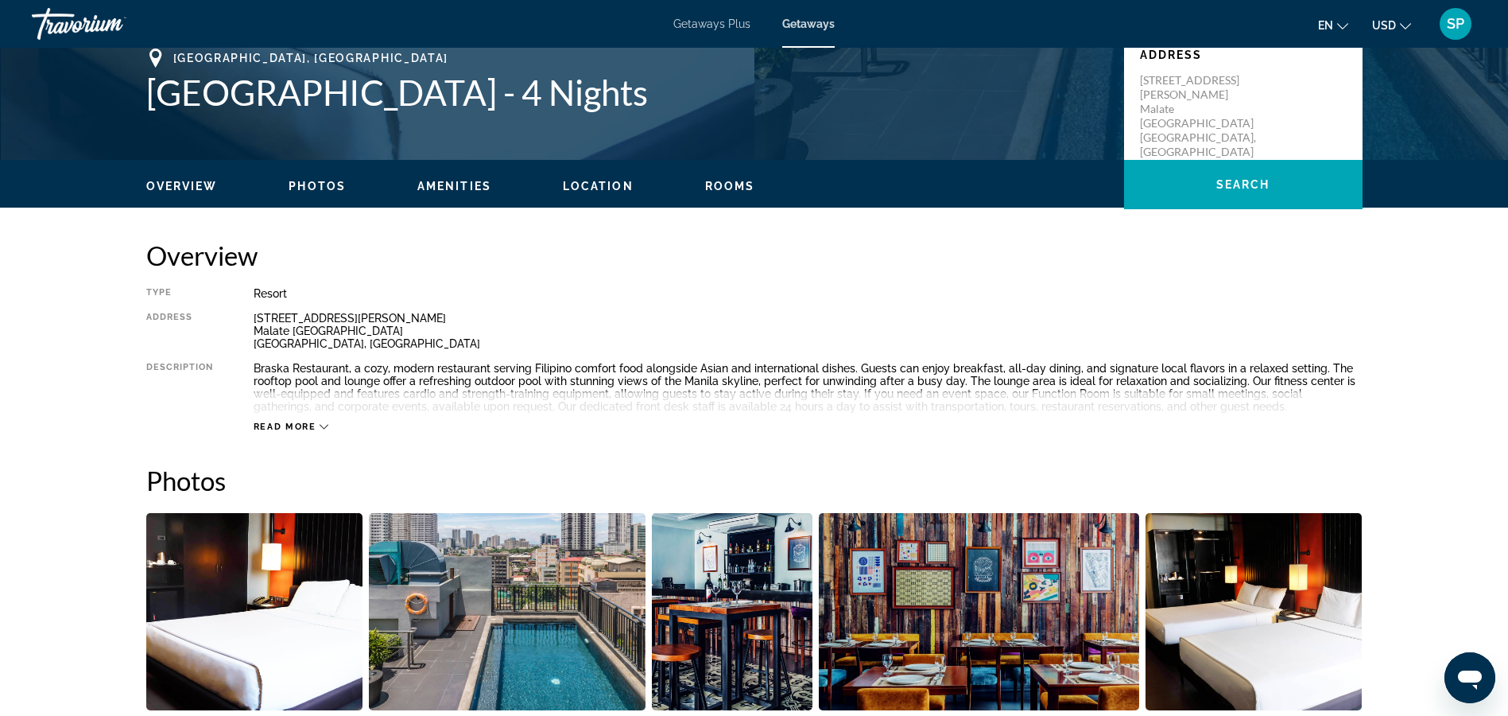
scroll to position [318, 0]
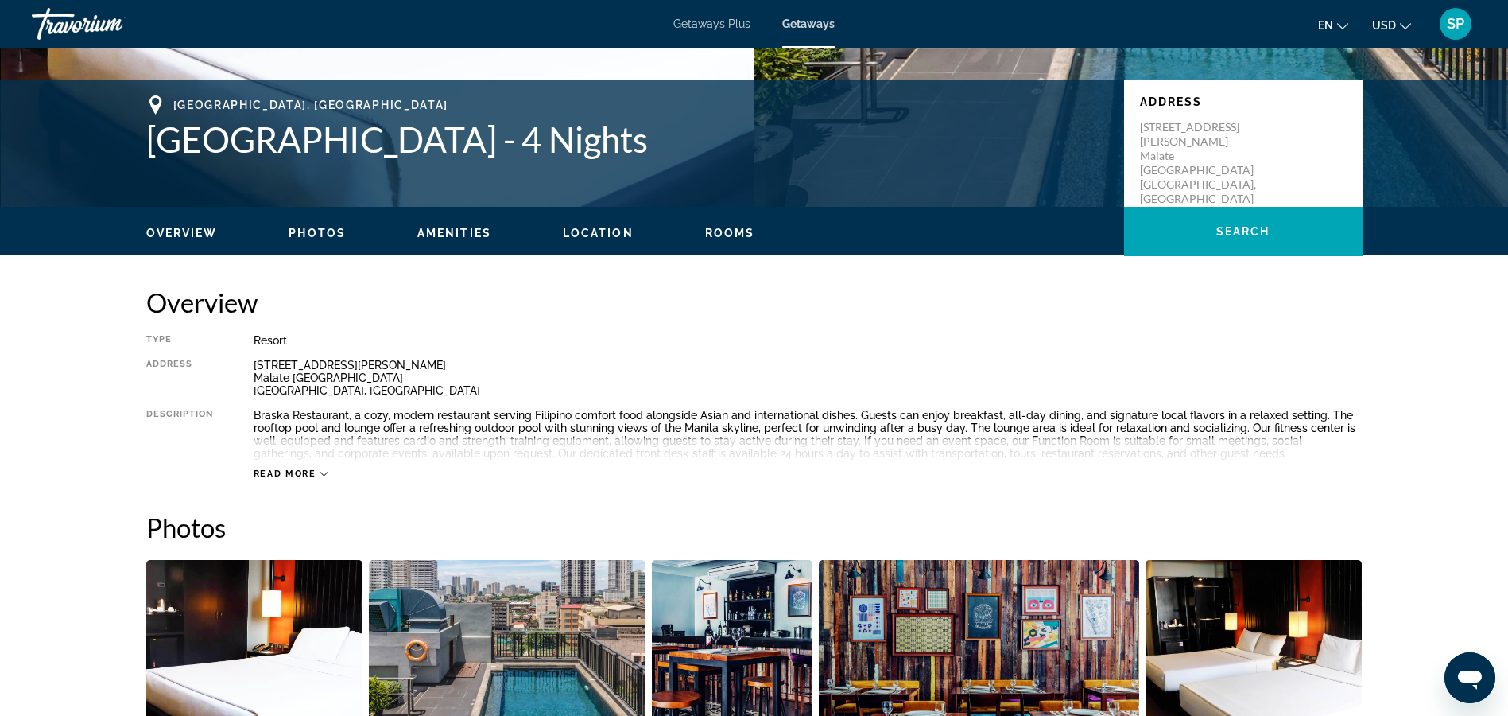
click at [311, 474] on span "Read more" at bounding box center [285, 473] width 63 height 10
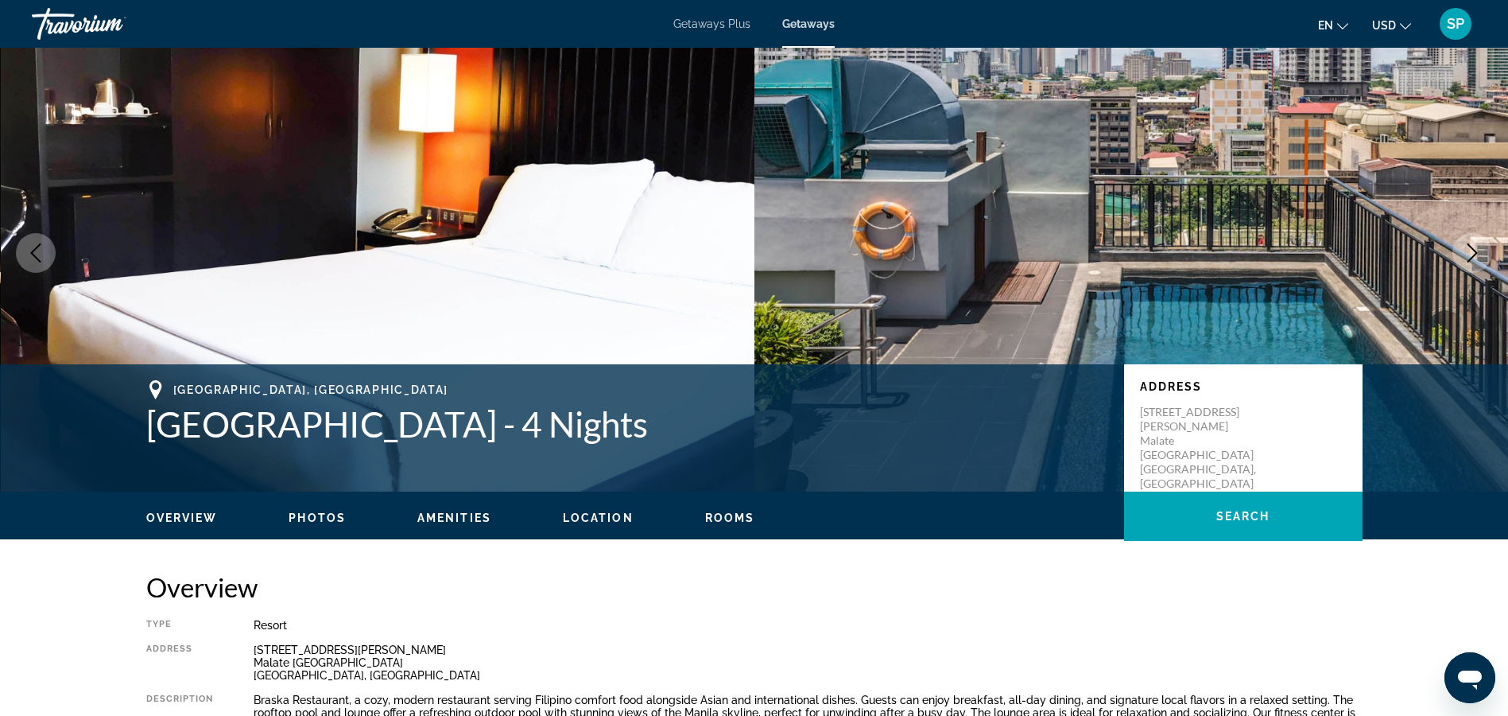
scroll to position [0, 0]
